Goal: Find specific fact: Find specific fact

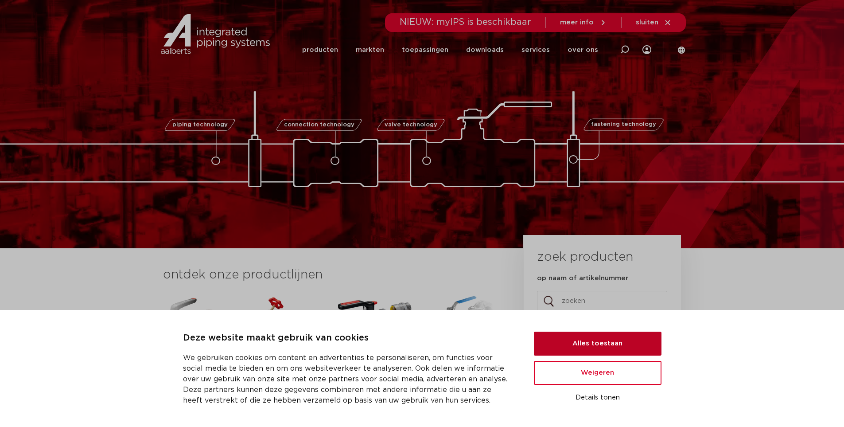
click at [592, 343] on button "Alles toestaan" at bounding box center [598, 344] width 128 height 24
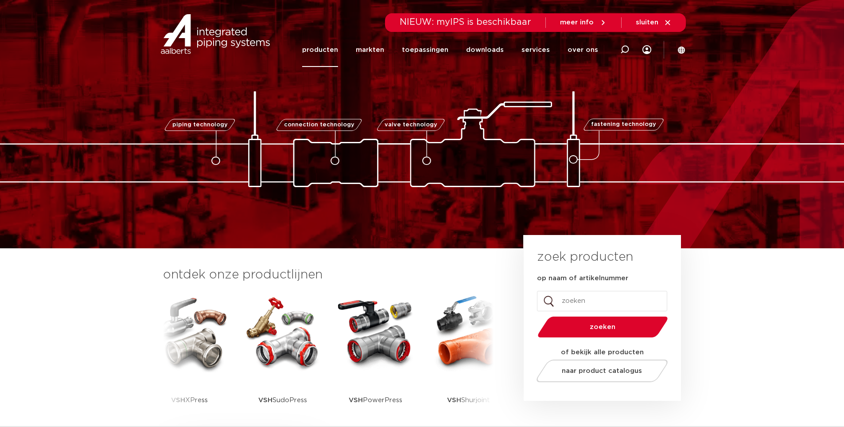
click at [324, 48] on link "producten" at bounding box center [320, 50] width 36 height 34
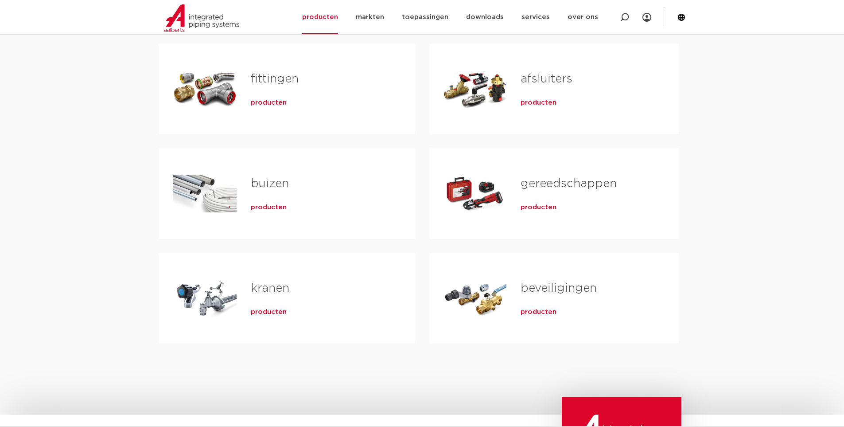
scroll to position [133, 0]
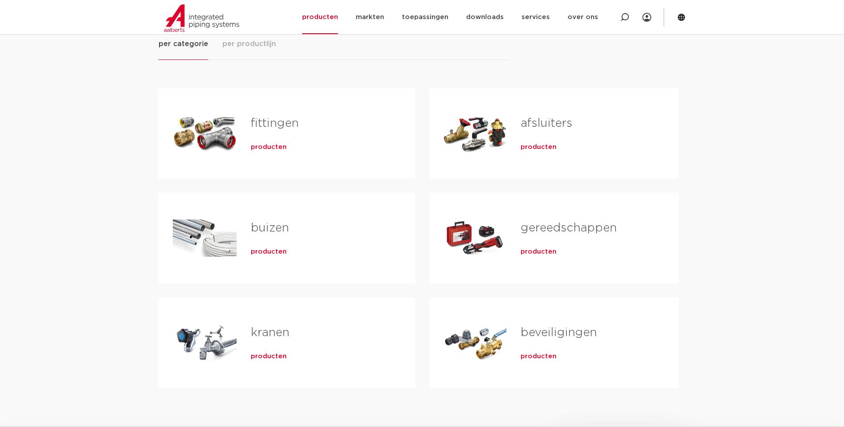
click at [266, 357] on span "producten" at bounding box center [269, 356] width 36 height 9
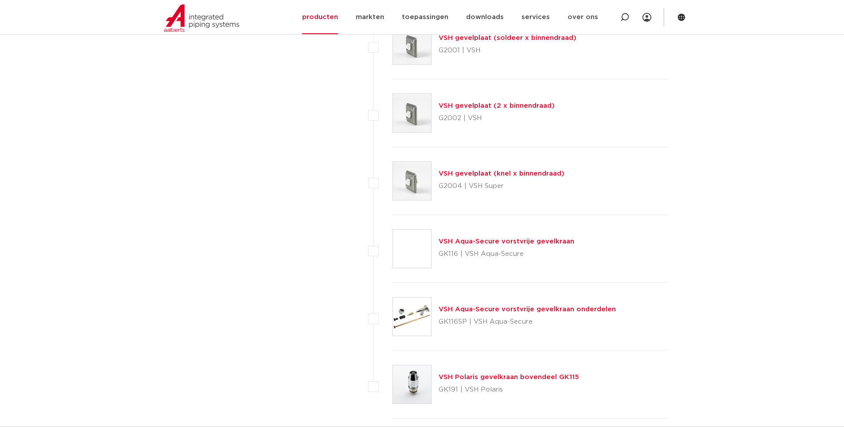
scroll to position [3887, 0]
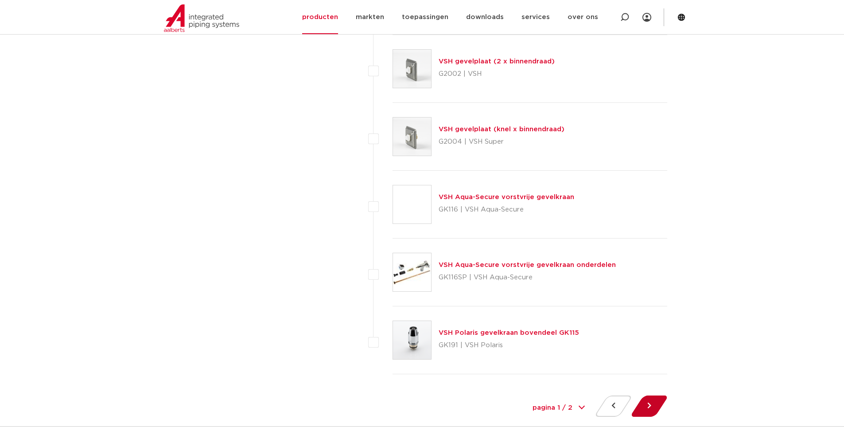
click at [651, 409] on button at bounding box center [649, 405] width 25 height 21
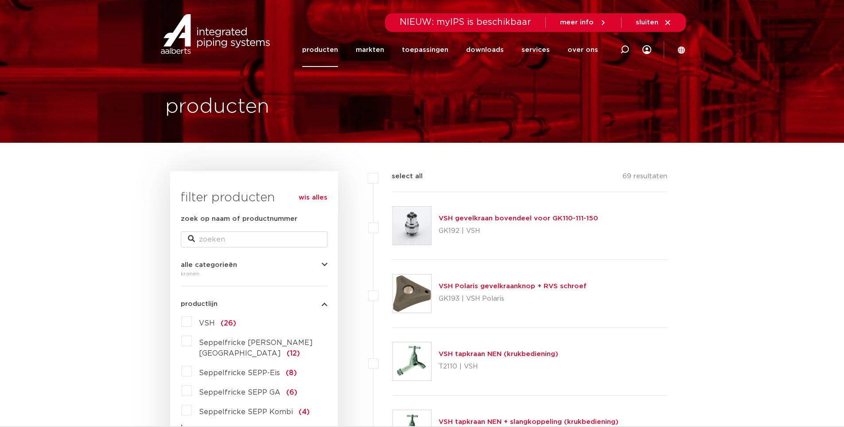
click at [471, 218] on link "VSH gevelkraan bovendeel voor GK110-111-150" at bounding box center [519, 218] width 160 height 7
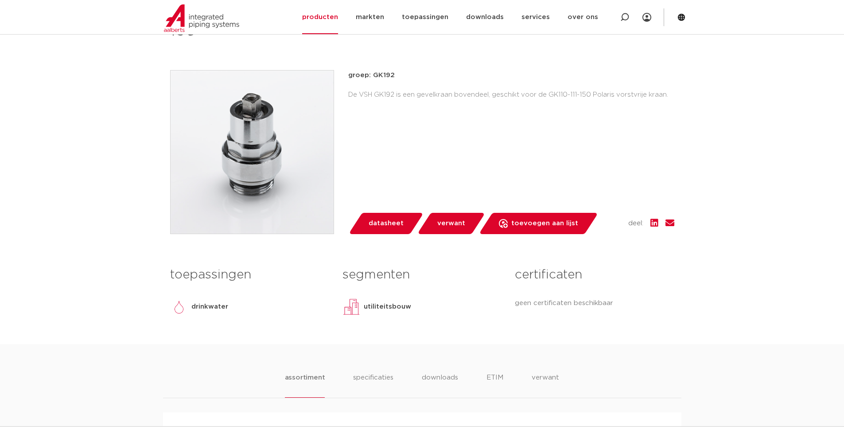
scroll to position [355, 0]
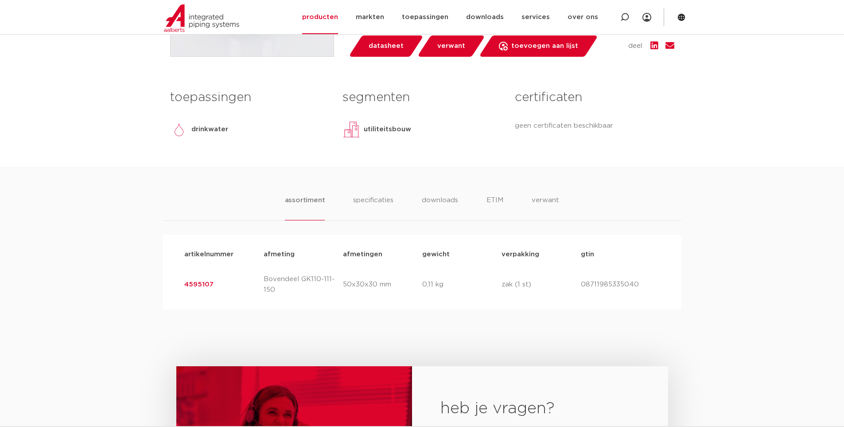
drag, startPoint x: 220, startPoint y: 285, endPoint x: 180, endPoint y: 281, distance: 40.9
click at [180, 281] on div "artikelnummer 4595107 afmeting Bovendeel GK110-111-150 [GEOGRAPHIC_DATA] 50x30x…" at bounding box center [422, 284] width 490 height 35
copy link "4595107"
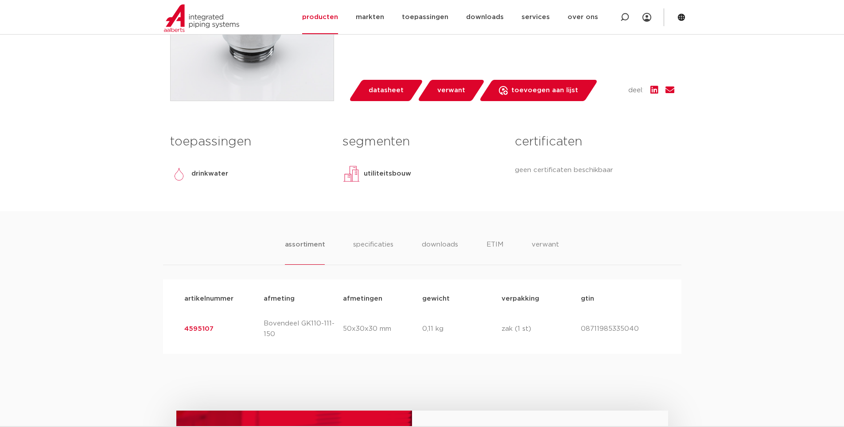
scroll to position [177, 0]
